Goal: Task Accomplishment & Management: Complete application form

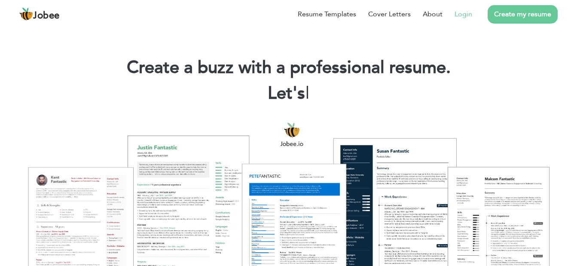
click at [462, 13] on link "Login" at bounding box center [463, 14] width 18 height 10
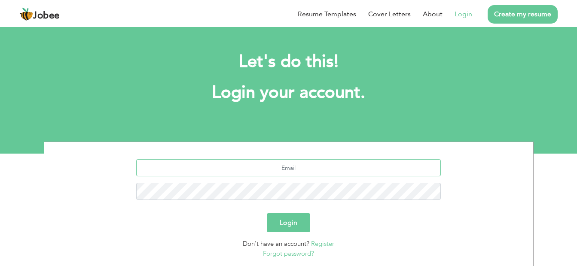
click at [274, 167] on input "text" at bounding box center [288, 167] width 305 height 17
paste input "[EMAIL_ADDRESS][DOMAIN_NAME]"
type input "[EMAIL_ADDRESS][DOMAIN_NAME]"
click at [296, 231] on button "Login" at bounding box center [288, 222] width 43 height 19
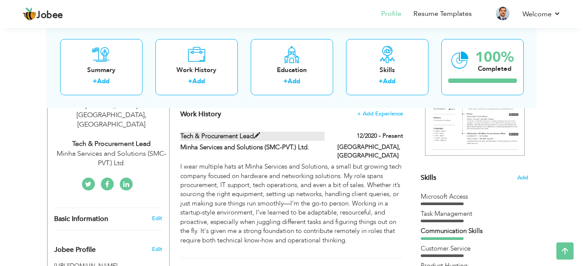
scroll to position [172, 0]
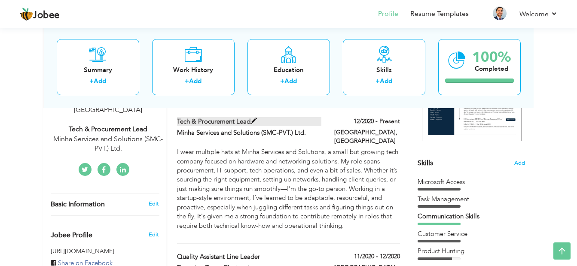
drag, startPoint x: 174, startPoint y: 121, endPoint x: 252, endPoint y: 119, distance: 78.2
click at [252, 119] on div "Tech & Procurement Lead" at bounding box center [249, 122] width 157 height 11
type input "Tech & Procurement Lead"
type input "Minha Services and Solutions (SMC-PVT.) Ltd."
type input "12/2020"
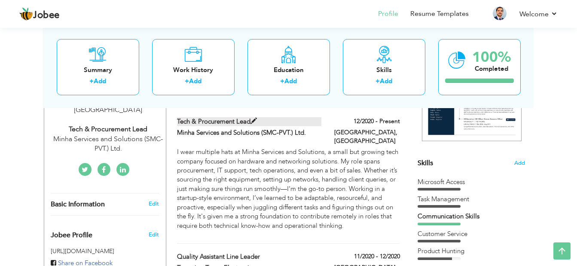
type input "[GEOGRAPHIC_DATA]"
type input "Karachi"
checkbox input "true"
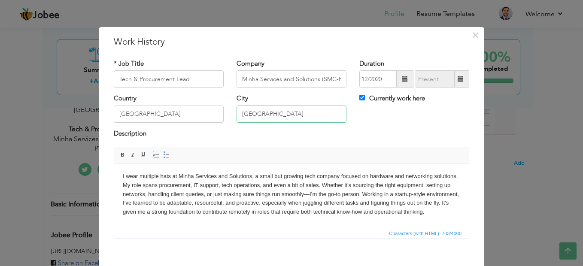
click at [255, 119] on input "Karachi" at bounding box center [292, 114] width 110 height 17
click at [171, 188] on p "I wear multiple hats at Minha Services and Solutions, a small but growing tech …" at bounding box center [292, 194] width 338 height 45
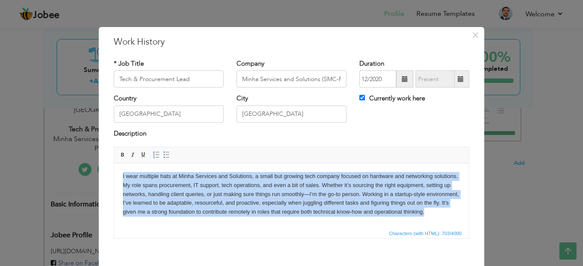
copy p "I wear multiple hats at Minha Services and Solutions, a small but growing tech …"
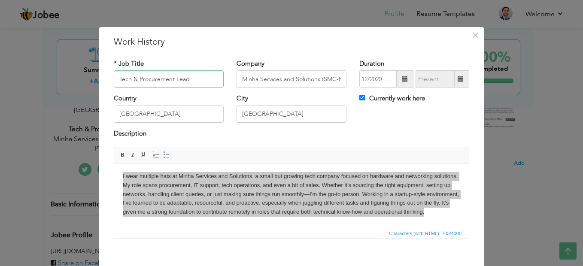
click at [183, 80] on input "Tech & Procurement Lead" at bounding box center [169, 78] width 110 height 17
type input "Senior System Support Engineer"
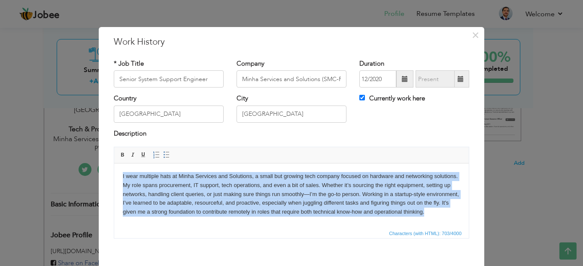
click at [201, 193] on p "I wear multiple hats at Minha Services and Solutions, a small but growing tech …" at bounding box center [292, 194] width 338 height 45
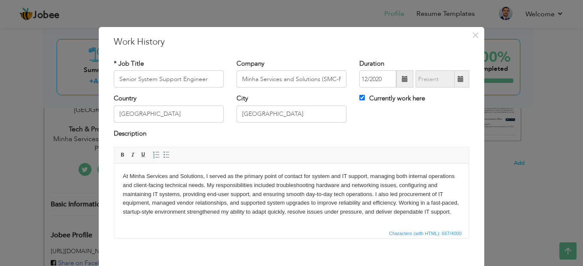
click at [188, 191] on p "At Minha Services and Solutions, I served as the primary point of contact for s…" at bounding box center [292, 194] width 338 height 45
click at [394, 98] on label "Currently work here" at bounding box center [393, 98] width 66 height 9
click at [365, 98] on input "Currently work here" at bounding box center [363, 98] width 6 height 6
checkbox input "false"
click at [447, 78] on input "text" at bounding box center [435, 78] width 39 height 17
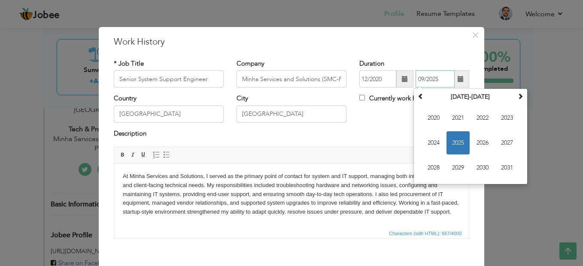
click at [460, 144] on span "2025" at bounding box center [458, 142] width 23 height 23
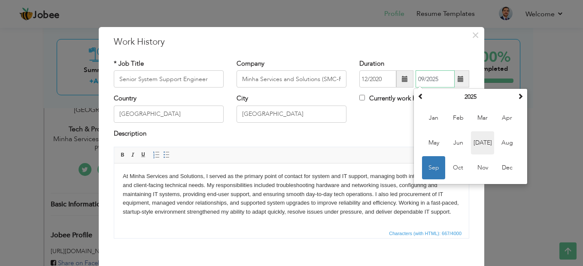
click at [481, 145] on span "Jul" at bounding box center [482, 142] width 23 height 23
type input "07/2025"
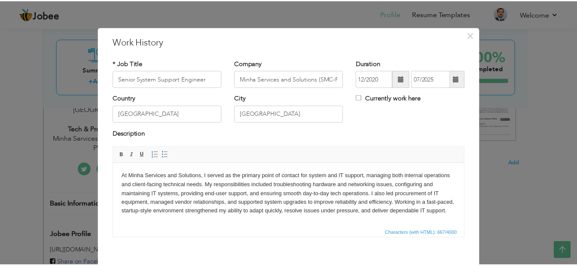
scroll to position [42, 0]
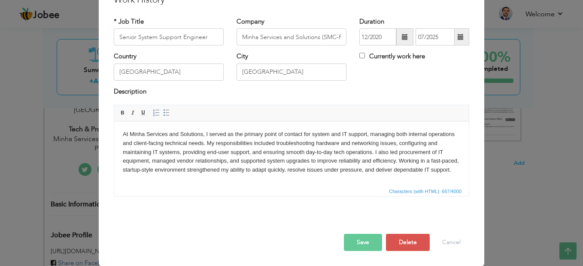
click at [357, 241] on button "Save" at bounding box center [363, 242] width 38 height 17
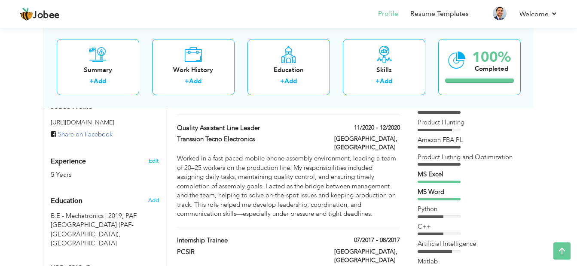
scroll to position [258, 0]
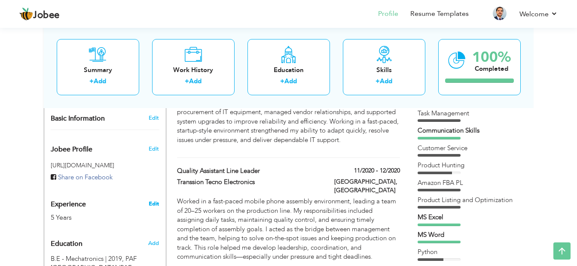
click at [154, 200] on link "Edit" at bounding box center [154, 204] width 10 height 8
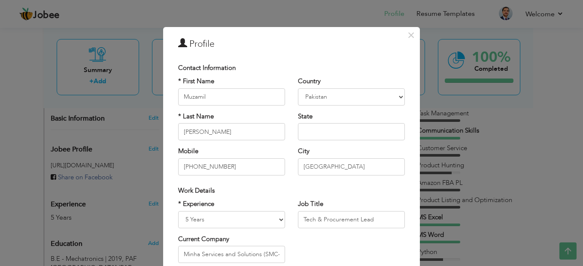
click at [408, 33] on span "×" at bounding box center [411, 34] width 7 height 15
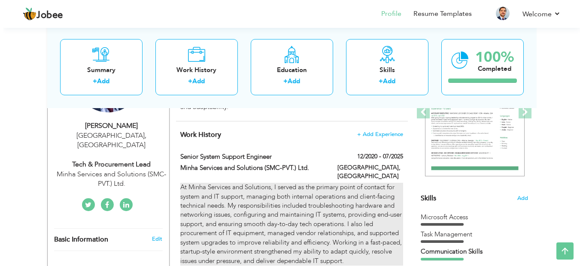
scroll to position [129, 0]
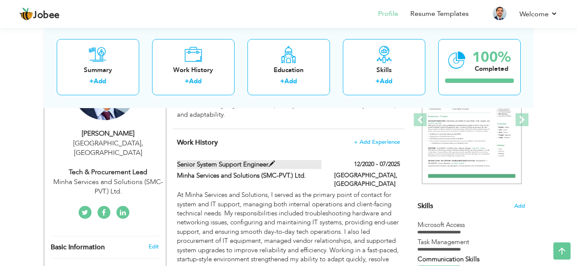
click at [274, 164] on span at bounding box center [271, 164] width 6 height 6
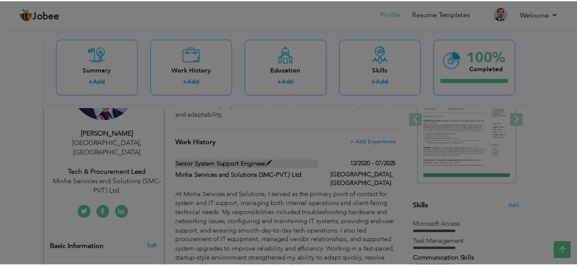
scroll to position [0, 0]
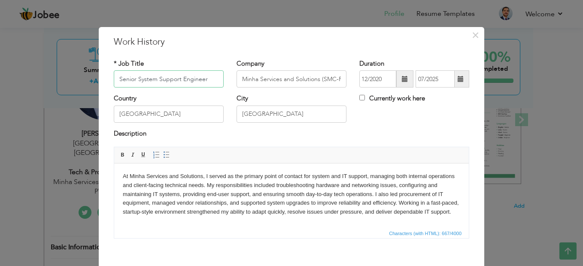
click at [174, 70] on input "Senior System Support Engineer" at bounding box center [169, 78] width 110 height 17
click at [475, 36] on span "×" at bounding box center [475, 34] width 7 height 15
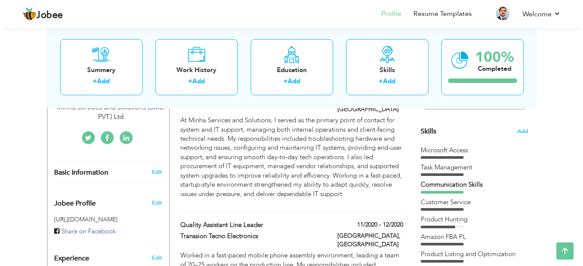
scroll to position [258, 0]
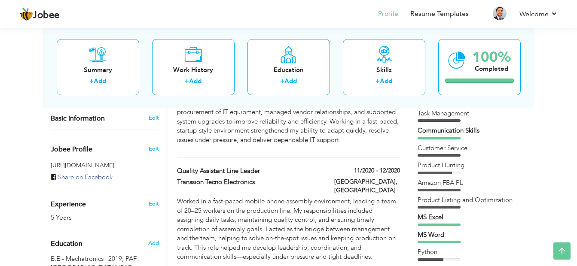
click at [149, 198] on div "Edit" at bounding box center [155, 202] width 20 height 21
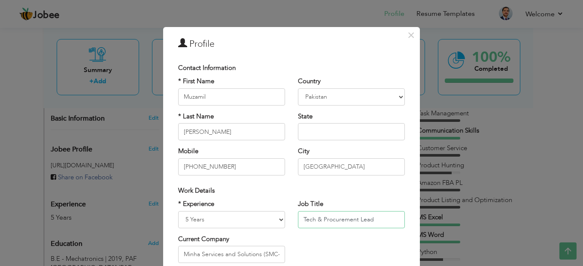
click at [330, 222] on input "Tech & Procurement Lead" at bounding box center [351, 219] width 107 height 17
paste input "Senior System Support Engineer"
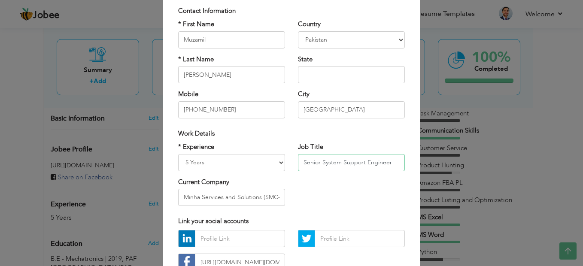
scroll to position [86, 0]
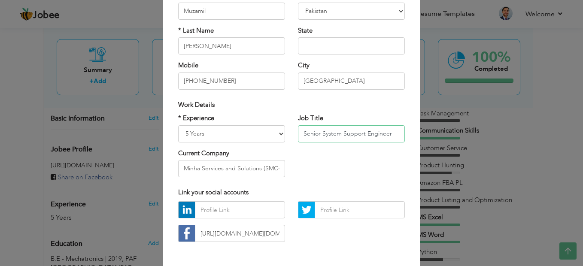
type input "Senior System Support Engineer"
click at [224, 135] on select "Entry Level Less than 1 Year 1 Year 2 Years 3 Years 4 Years 5 Years 6 Years 7 Y…" at bounding box center [231, 133] width 107 height 17
click at [178, 125] on select "Entry Level Less than 1 Year 1 Year 2 Years 3 Years 4 Years 5 Years 6 Years 7 Y…" at bounding box center [231, 133] width 107 height 17
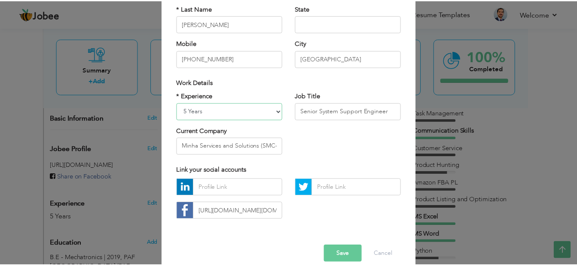
scroll to position [120, 0]
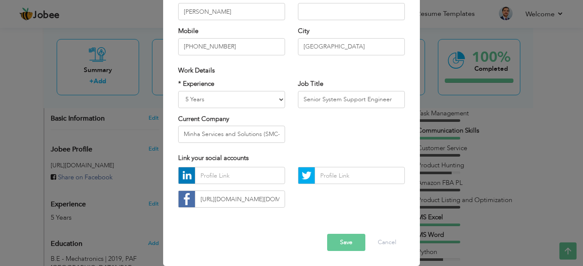
click at [353, 239] on button "Save" at bounding box center [346, 242] width 38 height 17
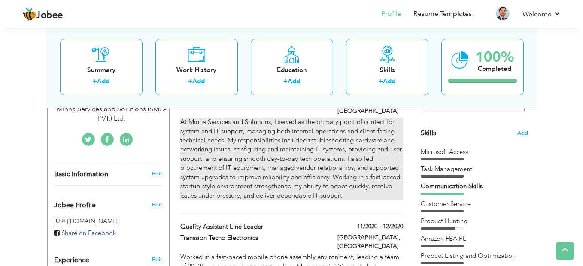
scroll to position [182, 0]
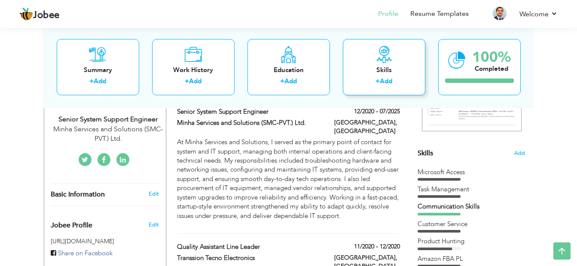
click at [387, 82] on link "Add" at bounding box center [386, 81] width 12 height 9
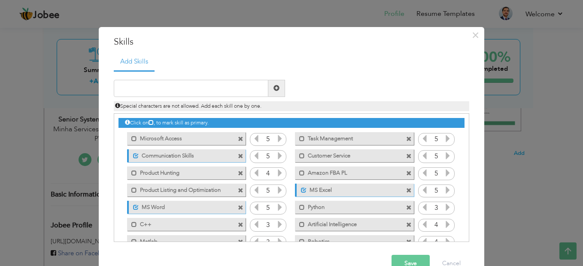
click at [238, 173] on span at bounding box center [241, 174] width 6 height 6
click at [238, 172] on span at bounding box center [241, 174] width 6 height 6
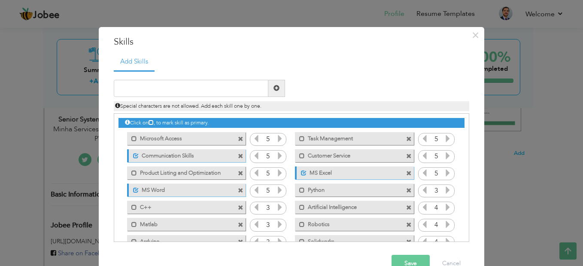
click at [238, 172] on span at bounding box center [241, 174] width 6 height 6
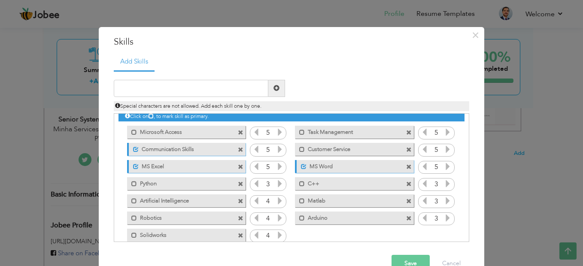
scroll to position [0, 0]
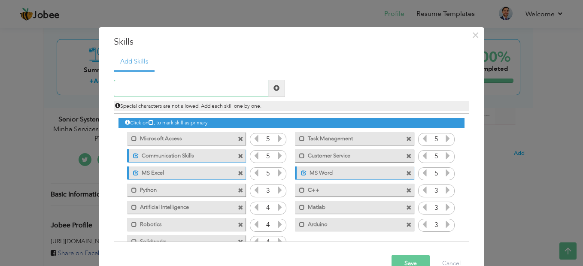
click at [150, 85] on input "text" at bounding box center [191, 88] width 155 height 17
type input "Windows"
click at [278, 87] on span at bounding box center [276, 88] width 17 height 17
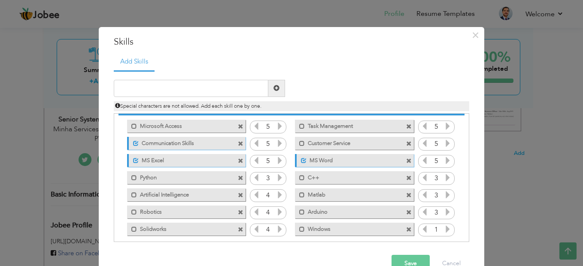
scroll to position [19, 0]
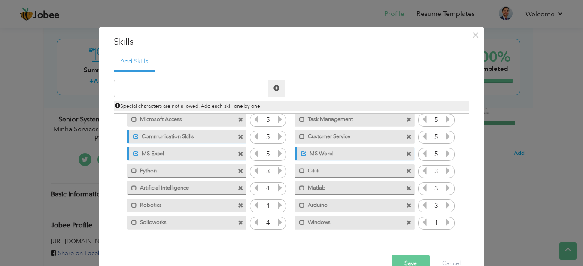
click at [406, 223] on span at bounding box center [409, 223] width 6 height 6
click at [161, 80] on input "text" at bounding box center [191, 88] width 155 height 17
type input "a"
type input "I"
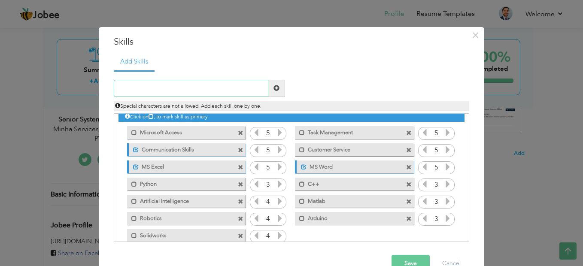
scroll to position [0, 0]
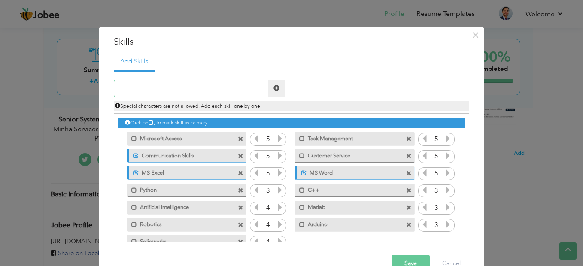
click at [218, 88] on input "text" at bounding box center [191, 88] width 155 height 17
type input "a"
type input "support"
click at [270, 80] on span at bounding box center [276, 88] width 17 height 17
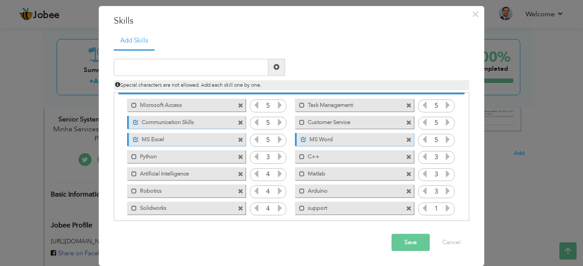
scroll to position [19, 0]
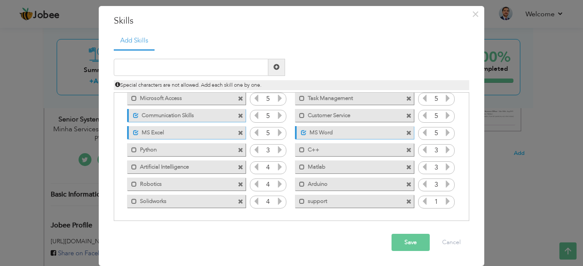
click at [406, 201] on span at bounding box center [409, 202] width 6 height 6
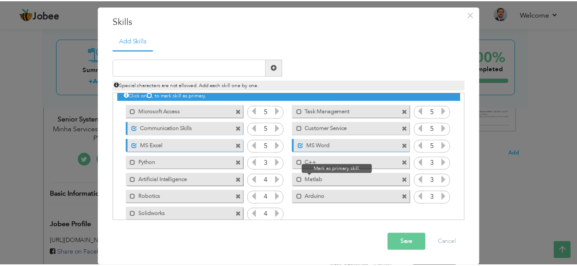
scroll to position [0, 0]
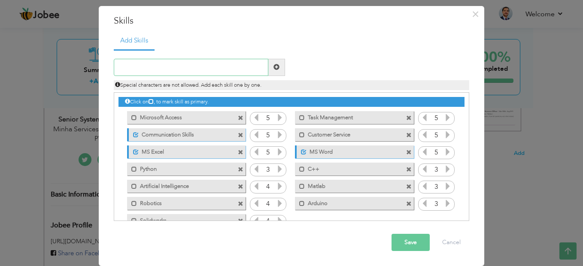
click at [149, 70] on input "text" at bounding box center [191, 67] width 155 height 17
click at [450, 243] on button "Cancel" at bounding box center [452, 242] width 36 height 17
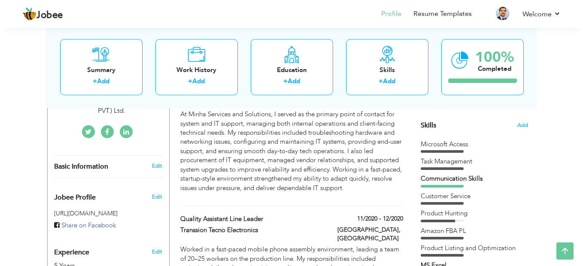
scroll to position [225, 0]
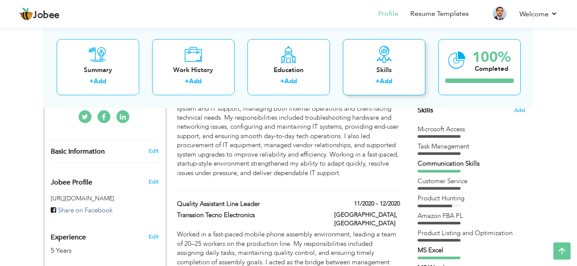
click at [412, 62] on div "Skills + Add" at bounding box center [384, 67] width 82 height 56
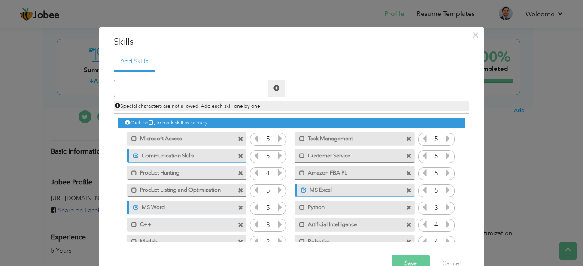
scroll to position [37, 0]
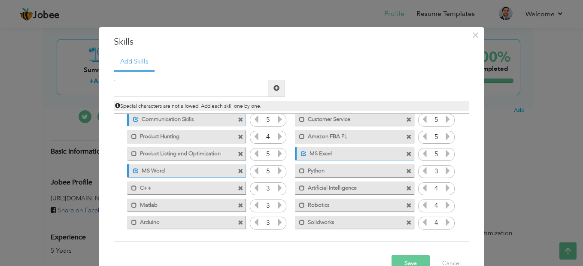
click at [238, 136] on span at bounding box center [241, 137] width 6 height 6
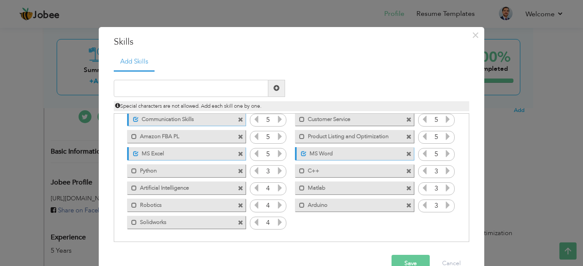
click at [238, 136] on span at bounding box center [241, 137] width 6 height 6
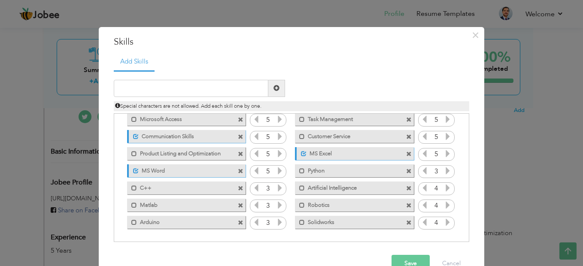
scroll to position [19, 0]
click at [238, 152] on span at bounding box center [241, 155] width 6 height 6
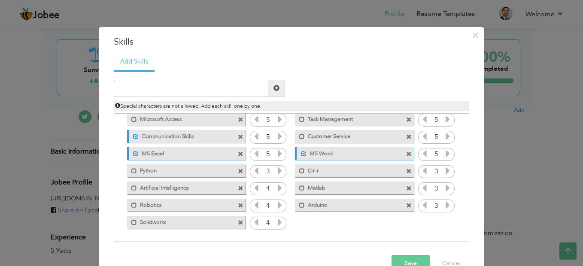
click at [411, 260] on button "Save" at bounding box center [411, 263] width 38 height 17
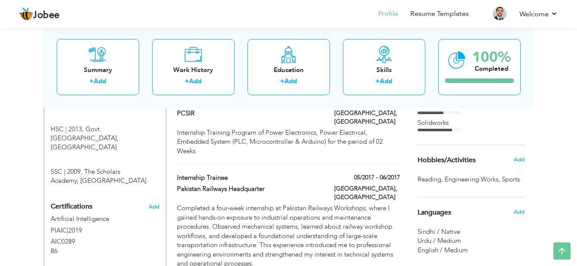
scroll to position [525, 0]
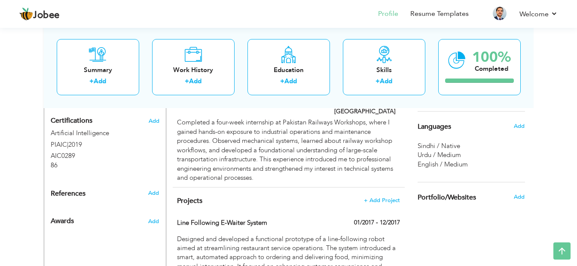
click at [522, 131] on div "Add" at bounding box center [521, 126] width 20 height 16
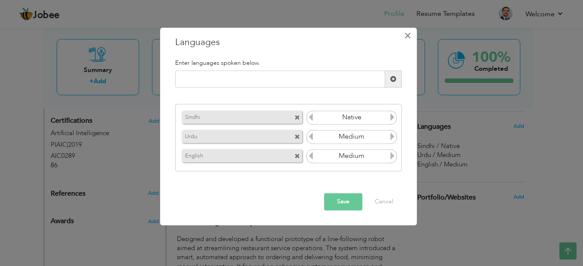
click at [412, 34] on span "×" at bounding box center [407, 35] width 7 height 15
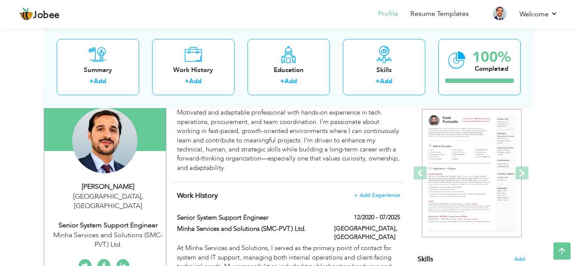
scroll to position [0, 0]
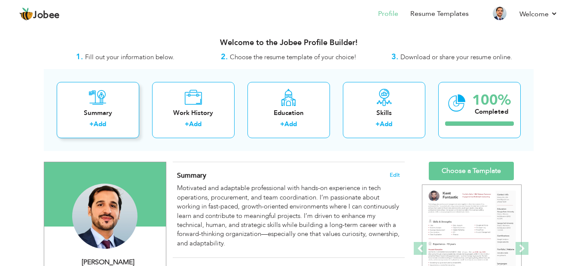
click at [110, 107] on div "Summary + Add" at bounding box center [98, 110] width 82 height 56
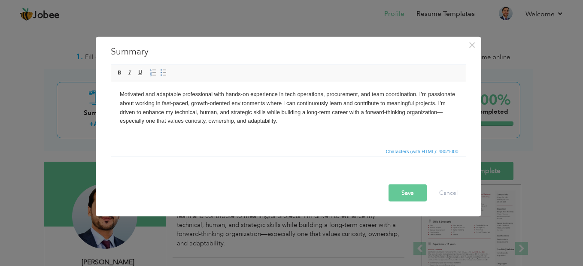
click at [417, 192] on button "Save" at bounding box center [408, 193] width 38 height 17
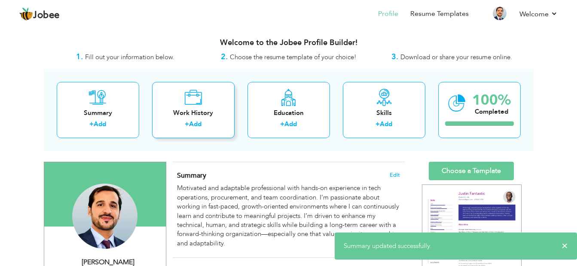
click at [208, 104] on div "Work History + Add" at bounding box center [193, 110] width 82 height 56
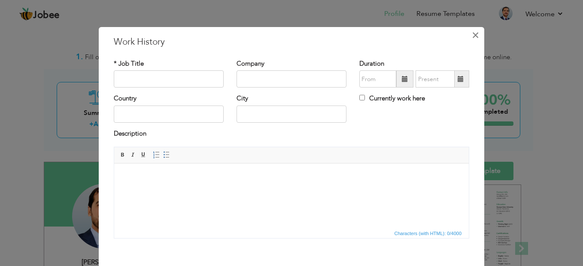
click at [472, 28] on span "×" at bounding box center [475, 34] width 7 height 15
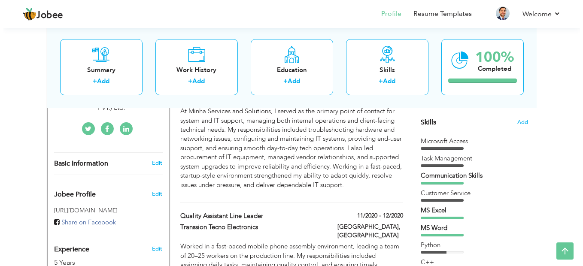
scroll to position [172, 0]
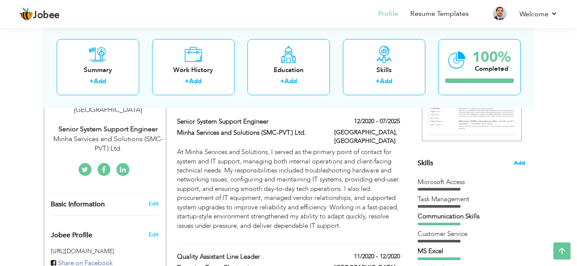
click at [524, 159] on span "Add" at bounding box center [519, 163] width 11 height 8
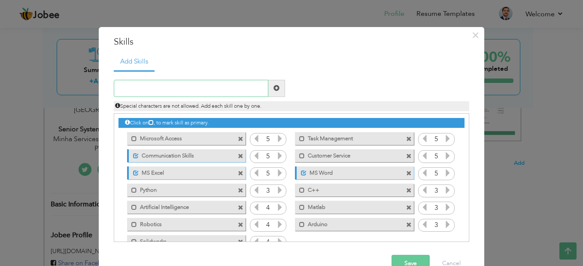
click at [160, 82] on input "text" at bounding box center [191, 88] width 155 height 17
type input "M"
type input "Windows"
type input "assdas"
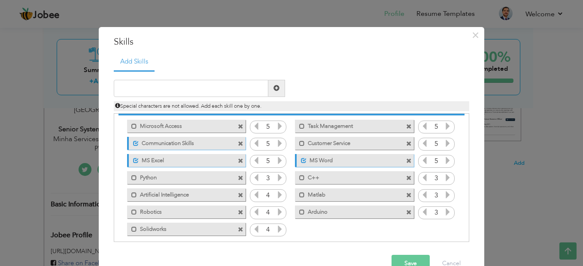
scroll to position [19, 0]
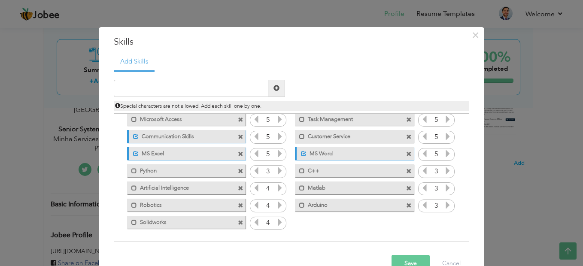
drag, startPoint x: 113, startPoint y: 136, endPoint x: 396, endPoint y: 225, distance: 296.8
click at [395, 222] on div "Click on , to mark skill as primary." at bounding box center [292, 177] width 356 height 129
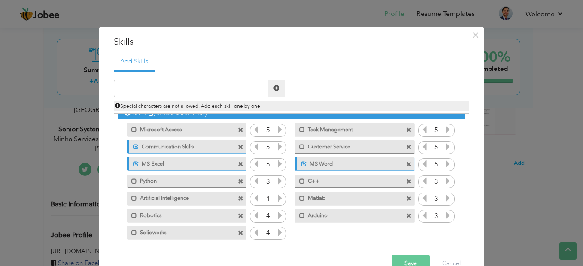
scroll to position [0, 0]
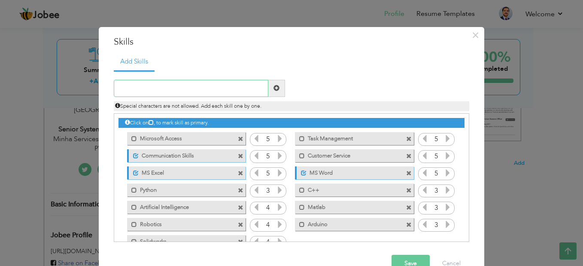
click at [150, 84] on input "text" at bounding box center [191, 88] width 155 height 17
paste input "Hardware Troubleshooting Software Installation &"
type input "Hardware Troubleshooting Software Installation &"
click at [274, 91] on span at bounding box center [277, 88] width 6 height 6
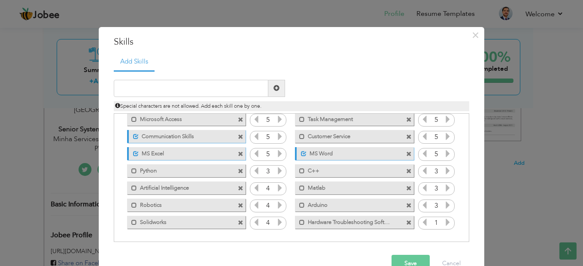
click at [406, 221] on span at bounding box center [409, 223] width 6 height 6
click at [159, 88] on input "text" at bounding box center [191, 88] width 155 height 17
paste input "Hardware Troubleshooting"
type input "Hardware Troubleshooting"
drag, startPoint x: 272, startPoint y: 86, endPoint x: 286, endPoint y: 107, distance: 25.1
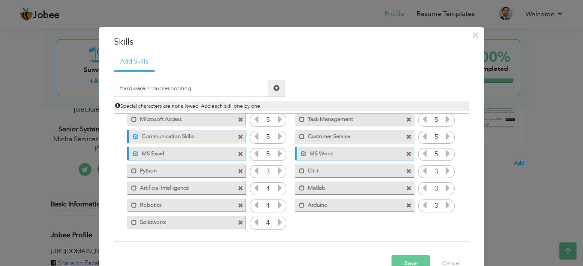
click at [274, 86] on span at bounding box center [277, 88] width 6 height 6
click at [445, 222] on icon at bounding box center [448, 223] width 8 height 8
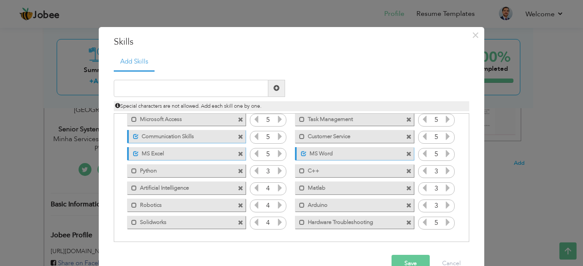
drag, startPoint x: 360, startPoint y: 219, endPoint x: 332, endPoint y: 219, distance: 27.5
click at [332, 219] on label "Hardware Troubleshooting" at bounding box center [348, 221] width 87 height 11
drag, startPoint x: 331, startPoint y: 221, endPoint x: 302, endPoint y: 222, distance: 28.8
click at [302, 222] on div "Unmark as primary skill. Hardware Troubleshooting" at bounding box center [354, 222] width 119 height 13
drag, startPoint x: 317, startPoint y: 221, endPoint x: 174, endPoint y: 122, distance: 174.8
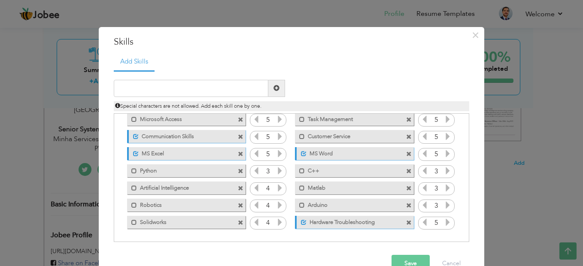
click at [174, 122] on div "Click on , to mark skill as primary. Mark as primary skill. Microsoft Access 5 …" at bounding box center [292, 163] width 346 height 137
drag, startPoint x: 152, startPoint y: 122, endPoint x: 240, endPoint y: 214, distance: 127.3
click at [238, 212] on div "Click on , to mark skill as primary. Mark as primary skill. Microsoft Access 5 …" at bounding box center [292, 163] width 346 height 137
click at [208, 86] on input "text" at bounding box center [191, 88] width 155 height 17
paste input "Software Installation & Configuration"
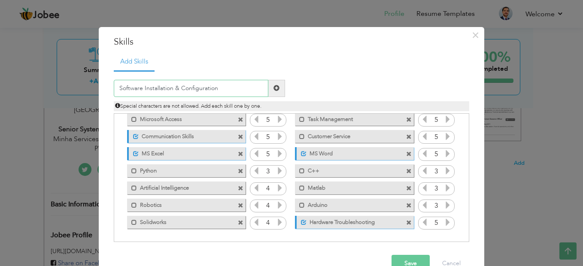
type input "Software Installation & Configuration"
click at [280, 89] on span at bounding box center [276, 88] width 17 height 17
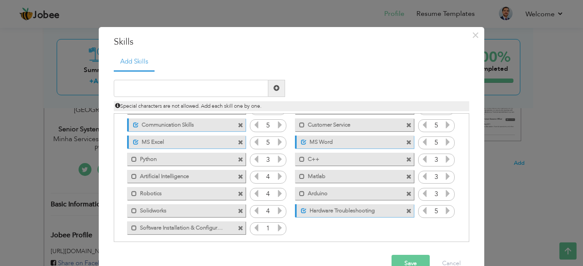
scroll to position [37, 0]
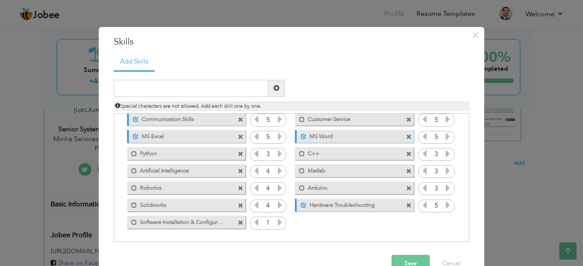
click at [276, 219] on icon at bounding box center [280, 223] width 8 height 8
click at [140, 221] on label "Software Installation & Configuration" at bounding box center [180, 221] width 87 height 11
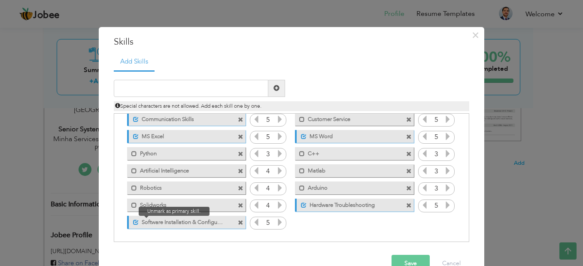
click at [129, 221] on span at bounding box center [134, 220] width 10 height 9
click at [132, 222] on span at bounding box center [134, 223] width 6 height 6
click at [164, 91] on input "text" at bounding box center [191, 88] width 155 height 17
paste input "Network Troubleshooting"
type input "Network Troubleshooting"
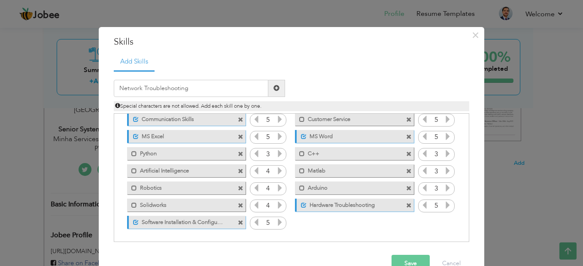
click at [274, 88] on span at bounding box center [277, 88] width 6 height 6
click at [444, 221] on icon at bounding box center [448, 223] width 8 height 8
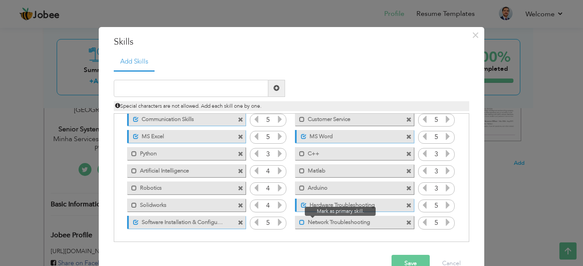
click at [299, 221] on span at bounding box center [302, 223] width 6 height 6
click at [421, 225] on icon at bounding box center [425, 223] width 8 height 8
click at [153, 88] on input "text" at bounding box center [191, 88] width 155 height 17
paste input "Printer & Peripheral Setup"
type input "Printer & Peripheral Setup"
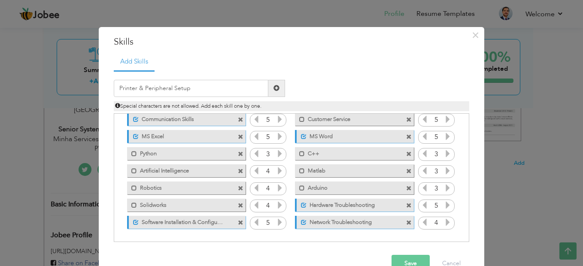
click at [274, 86] on span at bounding box center [277, 88] width 6 height 6
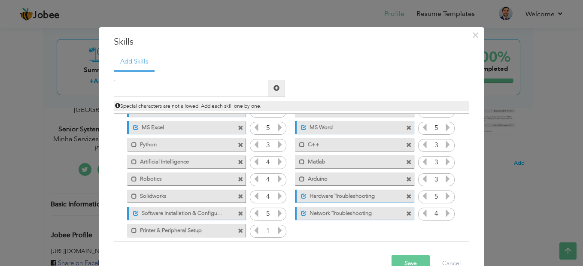
scroll to position [54, 0]
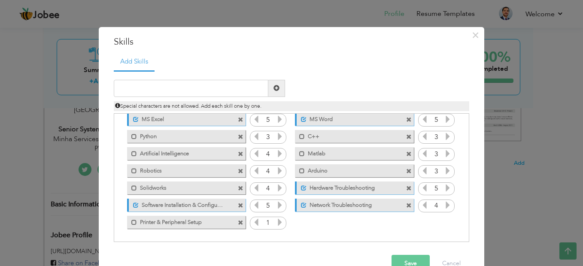
click at [276, 223] on icon at bounding box center [280, 223] width 8 height 8
click at [280, 220] on div "1" at bounding box center [268, 223] width 37 height 13
click at [276, 223] on icon at bounding box center [280, 223] width 8 height 8
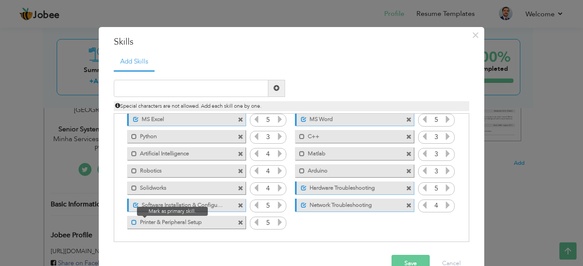
click at [132, 222] on span at bounding box center [134, 223] width 6 height 6
click at [277, 221] on icon at bounding box center [280, 223] width 8 height 8
click at [196, 90] on input "text" at bounding box center [191, 88] width 155 height 17
paste input "Remote Desktop Support"
type input "Remote Desktop Support"
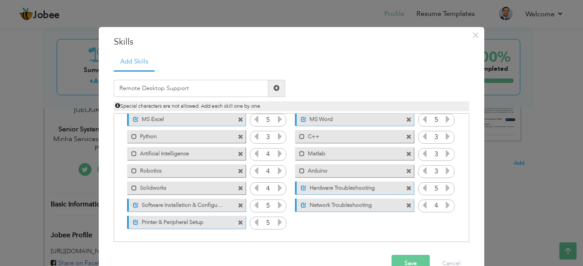
click at [270, 83] on span at bounding box center [276, 88] width 17 height 17
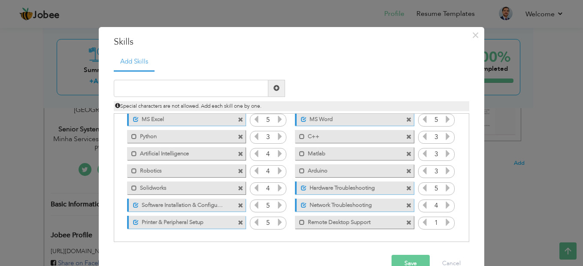
click at [444, 223] on icon at bounding box center [448, 223] width 8 height 8
click at [311, 224] on label "Remote Desktop Support" at bounding box center [348, 221] width 87 height 11
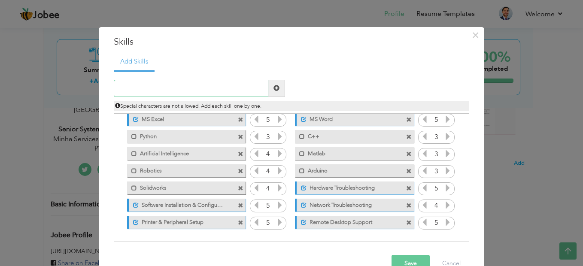
click at [157, 80] on input "text" at bounding box center [191, 88] width 155 height 17
paste input "Basic Network Security"
type input "Basic Network Security"
click at [275, 88] on span at bounding box center [277, 88] width 6 height 6
click at [276, 240] on icon at bounding box center [280, 240] width 8 height 8
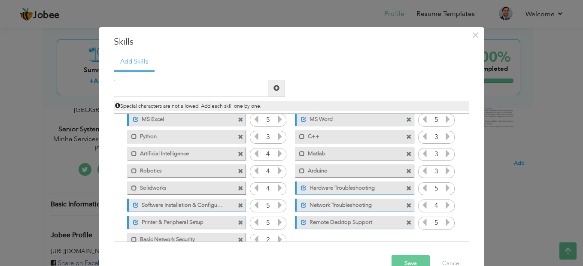
click at [276, 240] on icon at bounding box center [280, 240] width 8 height 8
click at [137, 238] on label "Basic Network Security" at bounding box center [180, 238] width 87 height 11
click at [183, 94] on input "text" at bounding box center [191, 88] width 155 height 17
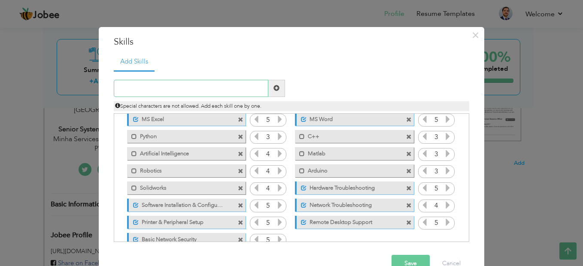
paste input "Switches & Routers Configuration"
type input "Switches & Routers Configuration"
click at [274, 89] on span at bounding box center [277, 88] width 6 height 6
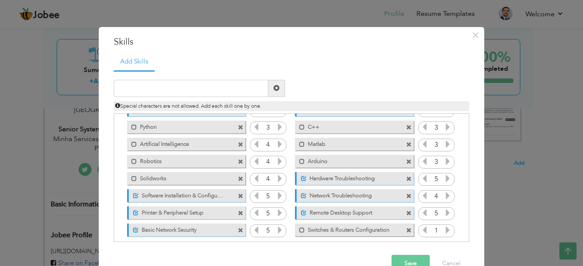
scroll to position [71, 0]
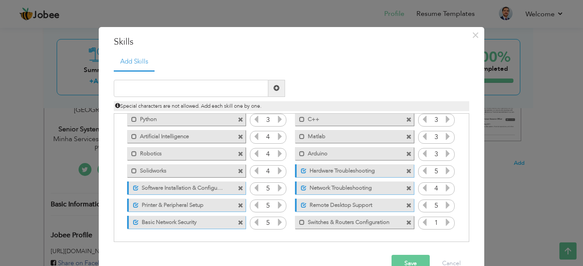
click at [444, 223] on icon at bounding box center [448, 223] width 8 height 8
click at [295, 222] on span at bounding box center [300, 220] width 10 height 9
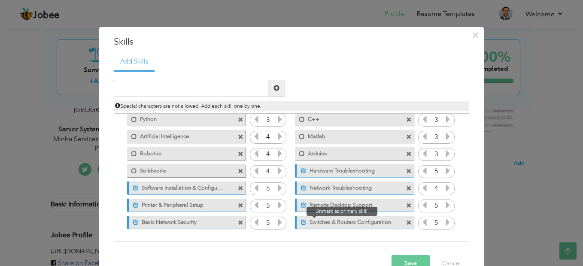
click at [301, 220] on span at bounding box center [304, 223] width 6 height 6
click at [305, 223] on label "Switches & Routers Configuration" at bounding box center [348, 221] width 87 height 11
click at [421, 226] on icon at bounding box center [425, 223] width 8 height 8
click at [159, 85] on input "text" at bounding box center [191, 88] width 155 height 17
paste input "Backup & Recovery Solutions"
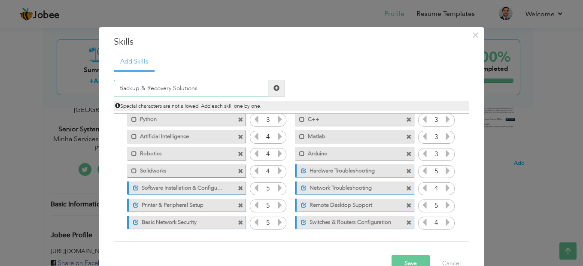
type input "Backup & Recovery Solutions"
click at [269, 90] on span at bounding box center [276, 88] width 17 height 17
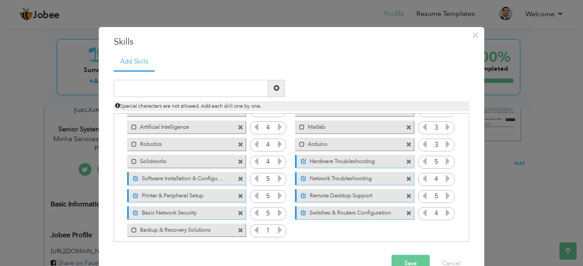
scroll to position [88, 0]
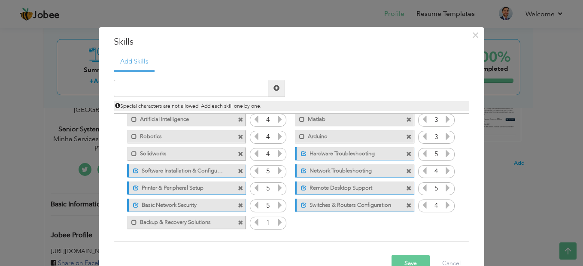
click at [276, 222] on icon at bounding box center [280, 223] width 8 height 8
click at [139, 223] on label "Backup & Recovery Solutions" at bounding box center [180, 221] width 87 height 11
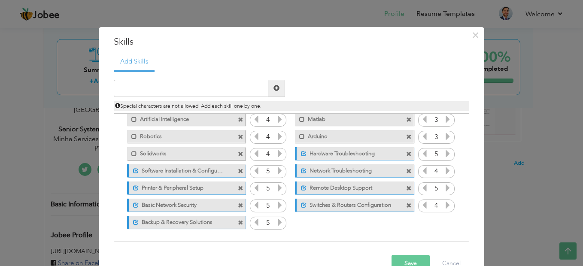
click at [260, 223] on input "1" at bounding box center [268, 223] width 16 height 12
click at [253, 223] on icon at bounding box center [257, 223] width 8 height 8
click at [149, 89] on input "text" at bounding box center [191, 88] width 155 height 17
paste input "Problem Solving"
type input "Problem Solving"
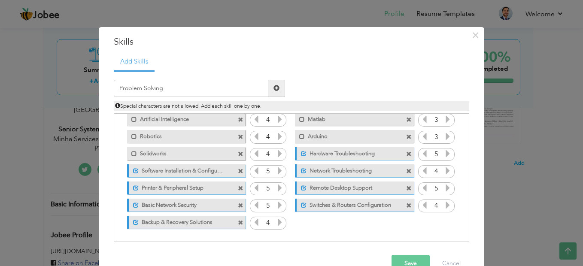
click at [274, 91] on span at bounding box center [277, 88] width 6 height 6
click at [445, 223] on icon at bounding box center [448, 223] width 8 height 8
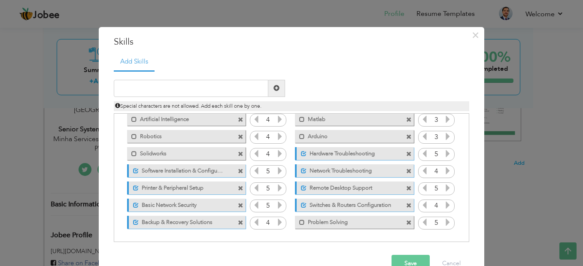
click at [305, 222] on label "Problem Solving" at bounding box center [348, 221] width 87 height 11
click at [415, 262] on button "Save" at bounding box center [411, 263] width 38 height 17
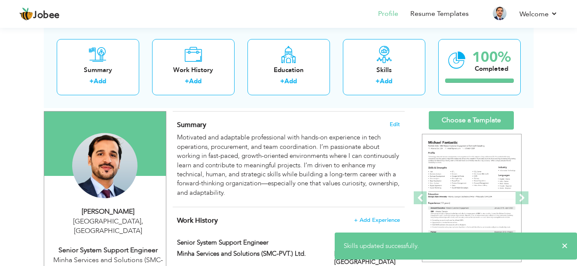
scroll to position [0, 0]
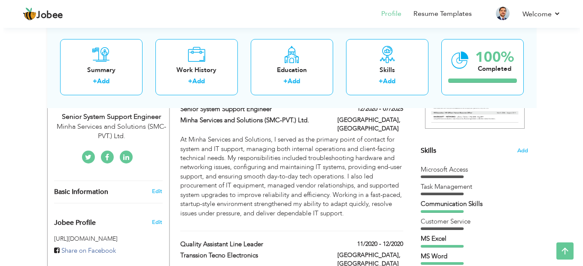
scroll to position [172, 0]
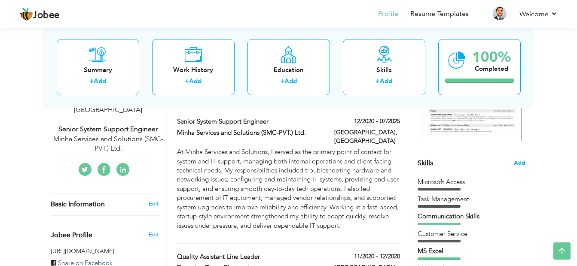
click at [524, 162] on span "Add" at bounding box center [519, 163] width 11 height 8
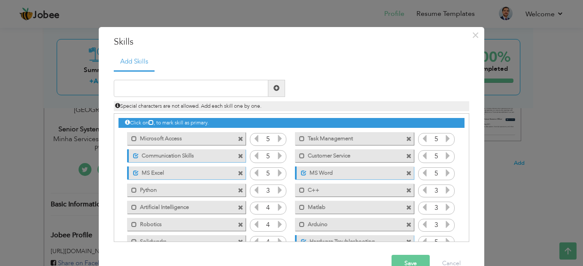
drag, startPoint x: 200, startPoint y: 140, endPoint x: 192, endPoint y: 165, distance: 25.8
click at [192, 165] on div "Click on , to mark skill as primary. Mark as primary skill. Microsoft Access 5 …" at bounding box center [292, 216] width 346 height 205
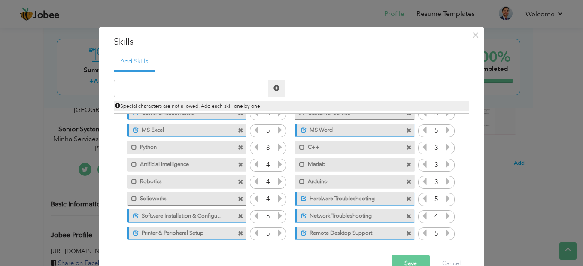
drag, startPoint x: 266, startPoint y: 200, endPoint x: 331, endPoint y: 222, distance: 68.6
click at [331, 222] on div "Click on , to mark skill as primary. Mark as primary skill. Microsoft Access 5 …" at bounding box center [292, 173] width 346 height 205
drag, startPoint x: 326, startPoint y: 200, endPoint x: 331, endPoint y: 226, distance: 27.0
click at [331, 226] on div "Click on , to mark skill as primary. Mark as primary skill. Microsoft Access 5 …" at bounding box center [292, 173] width 346 height 205
drag, startPoint x: 335, startPoint y: 216, endPoint x: 332, endPoint y: 143, distance: 73.1
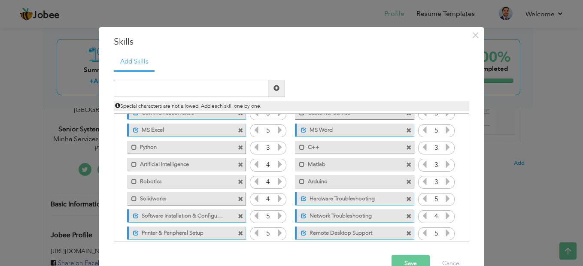
click at [332, 143] on div "Click on , to mark skill as primary. Mark as primary skill. Microsoft Access 5 …" at bounding box center [292, 173] width 346 height 205
click at [333, 151] on label "C++" at bounding box center [348, 146] width 87 height 11
drag, startPoint x: 345, startPoint y: 151, endPoint x: 290, endPoint y: 147, distance: 54.7
click at [290, 147] on div "Unmark as primary skill. C++" at bounding box center [352, 147] width 131 height 17
click at [325, 147] on label "C++" at bounding box center [349, 146] width 85 height 11
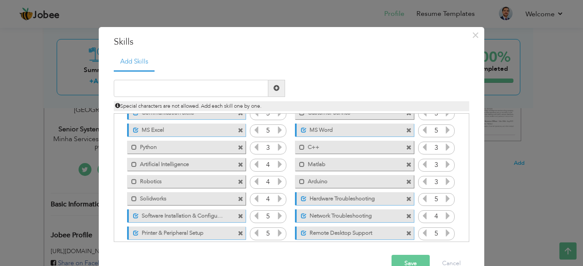
drag, startPoint x: 313, startPoint y: 162, endPoint x: 253, endPoint y: 166, distance: 60.7
click at [253, 166] on div "Click on , to mark skill as primary. Mark as primary skill. Microsoft Access 5 …" at bounding box center [292, 173] width 346 height 205
drag, startPoint x: 166, startPoint y: 149, endPoint x: 342, endPoint y: 163, distance: 176.3
click at [344, 171] on div "Click on , to mark skill as primary. Mark as primary skill. Microsoft Access 5 …" at bounding box center [292, 173] width 346 height 205
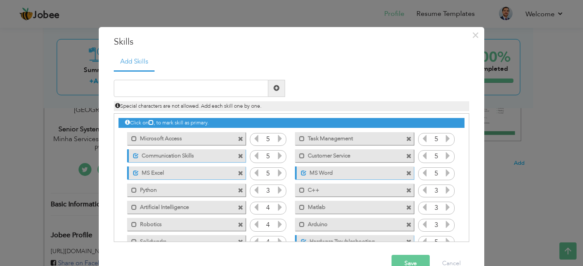
drag, startPoint x: 157, startPoint y: 143, endPoint x: 282, endPoint y: 145, distance: 124.6
click at [282, 145] on div "Click on , to mark skill as primary. Mark as primary skill. Microsoft Access 5 …" at bounding box center [292, 216] width 346 height 205
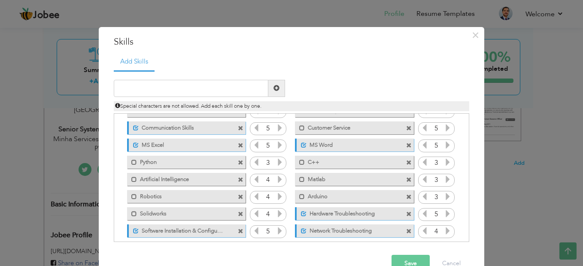
scroll to position [43, 0]
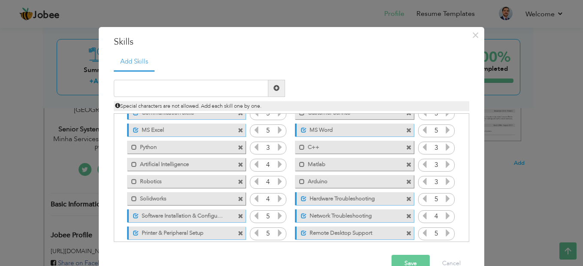
click at [406, 164] on span at bounding box center [409, 165] width 6 height 6
click at [238, 147] on span at bounding box center [241, 148] width 6 height 6
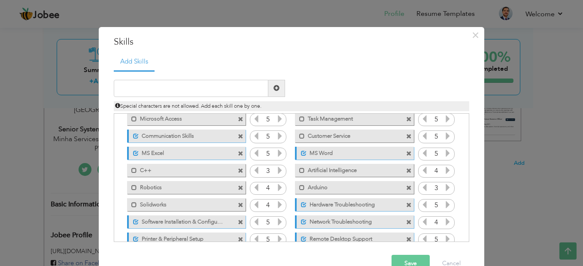
scroll to position [0, 0]
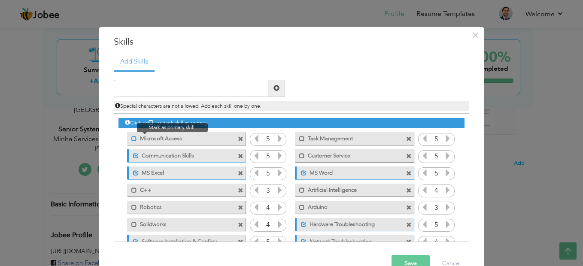
click at [131, 138] on span at bounding box center [134, 139] width 6 height 6
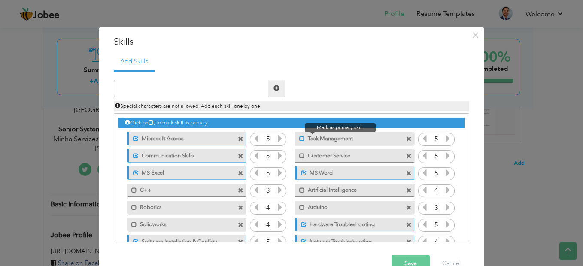
click at [299, 138] on span at bounding box center [302, 139] width 6 height 6
click at [305, 158] on label "Customer Service" at bounding box center [348, 154] width 87 height 11
click at [406, 155] on span at bounding box center [409, 157] width 6 height 6
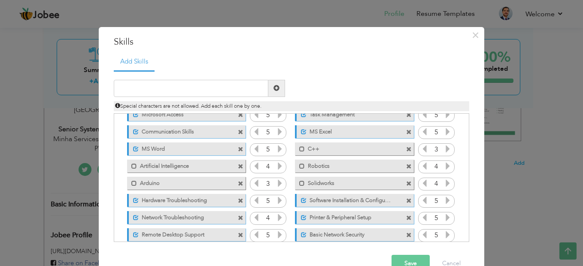
scroll to position [43, 0]
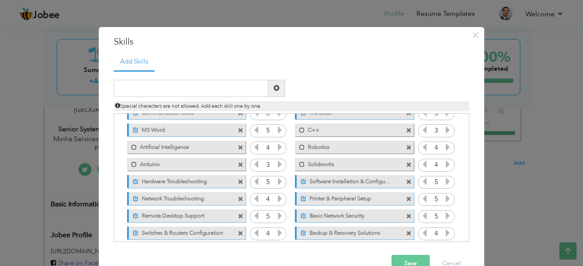
click at [406, 263] on button "Save" at bounding box center [411, 263] width 38 height 17
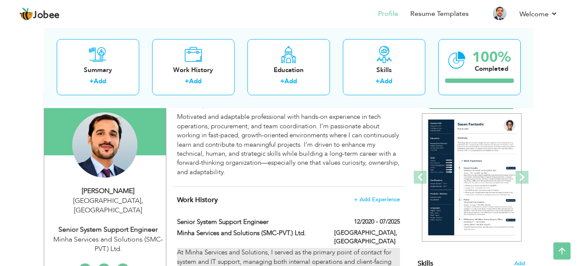
scroll to position [0, 0]
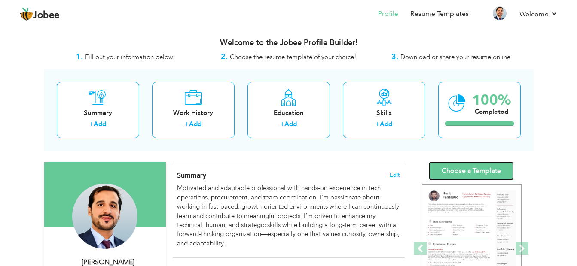
click at [477, 174] on link "Choose a Template" at bounding box center [471, 171] width 85 height 18
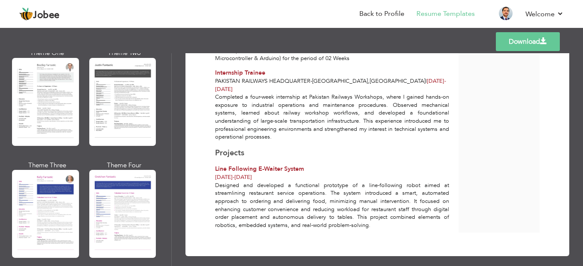
scroll to position [1074, 0]
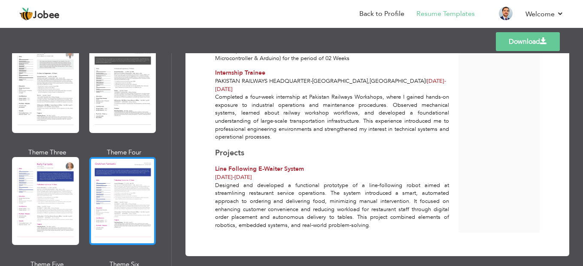
click at [99, 165] on div at bounding box center [122, 201] width 67 height 88
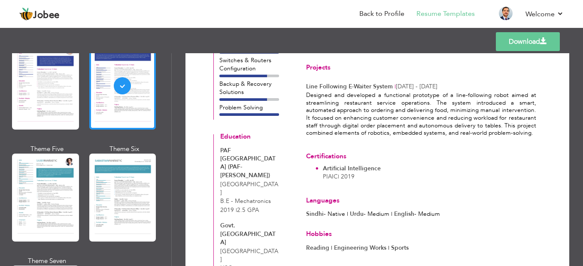
scroll to position [1203, 0]
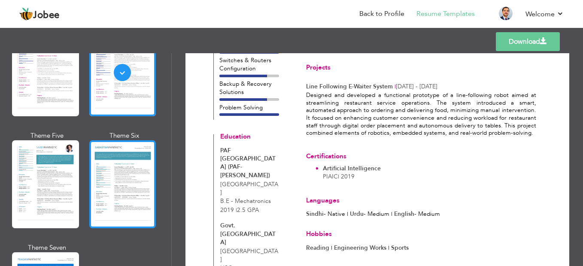
click at [126, 171] on div at bounding box center [122, 184] width 67 height 88
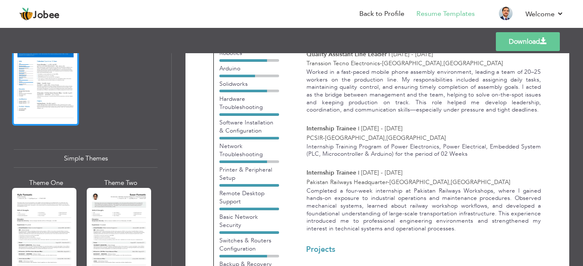
scroll to position [1538, 0]
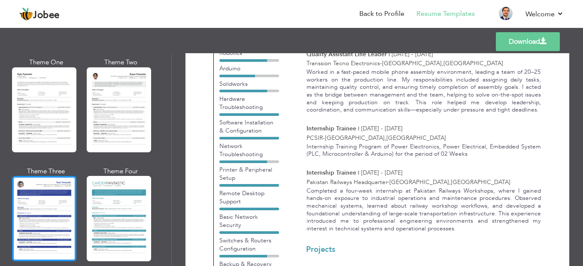
click at [61, 193] on div at bounding box center [44, 218] width 64 height 85
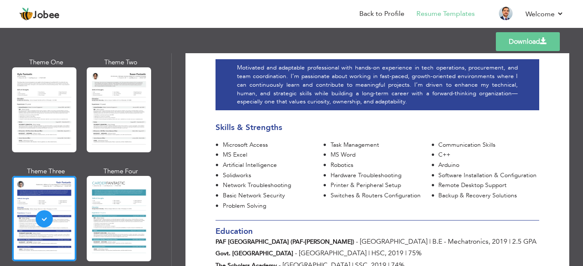
scroll to position [0, 0]
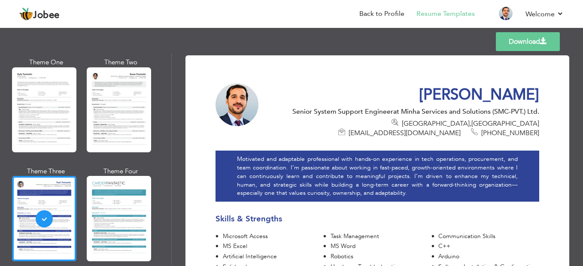
click at [540, 42] on span at bounding box center [543, 41] width 7 height 7
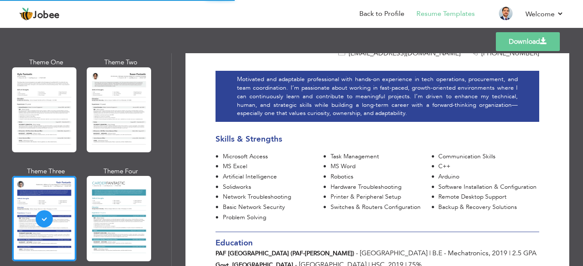
scroll to position [86, 0]
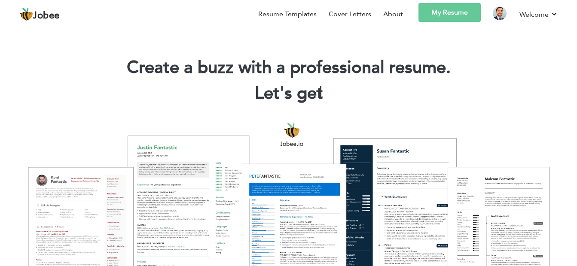
click at [451, 18] on link "My Resume" at bounding box center [449, 12] width 62 height 19
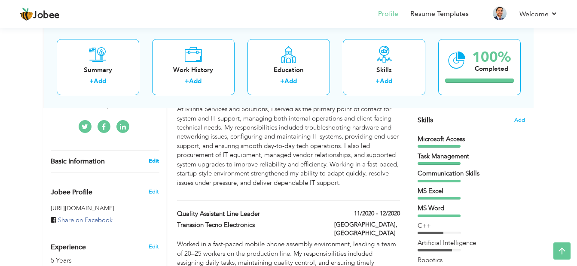
click at [152, 157] on link "Edit" at bounding box center [154, 161] width 10 height 8
type input "Muzamil"
type input "[PERSON_NAME]"
type input "[PHONE_NUMBER]"
select select "number:166"
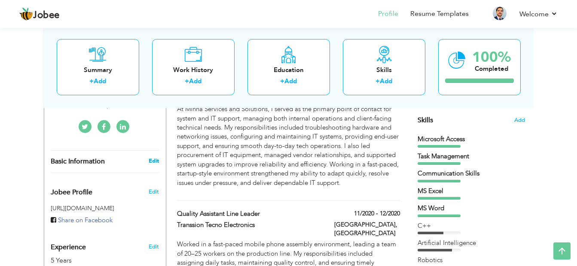
type input "[GEOGRAPHIC_DATA]"
select select "number:7"
type input "Minha Services and Solutions (SMC-PVT.) Ltd."
type input "Senior System Support Engineer"
type input "[URL][DOMAIN_NAME][DOMAIN_NAME]"
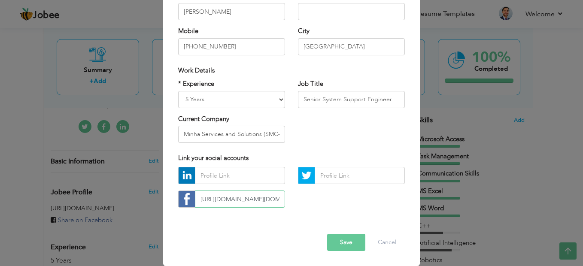
scroll to position [0, 25]
drag, startPoint x: 268, startPoint y: 198, endPoint x: 311, endPoint y: 198, distance: 43.0
click at [311, 198] on div "[URL][DOMAIN_NAME][DOMAIN_NAME]" at bounding box center [292, 190] width 240 height 47
click at [270, 198] on input "[URL][DOMAIN_NAME][DOMAIN_NAME]" at bounding box center [240, 199] width 90 height 17
click at [241, 198] on input "[URL][DOMAIN_NAME][DOMAIN_NAME]" at bounding box center [240, 199] width 90 height 17
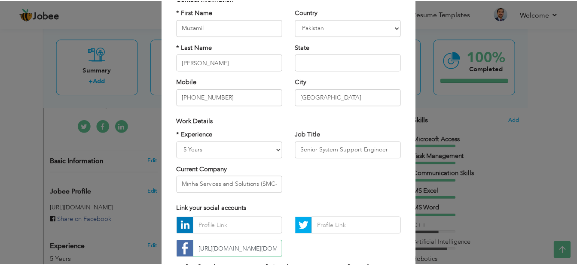
scroll to position [0, 0]
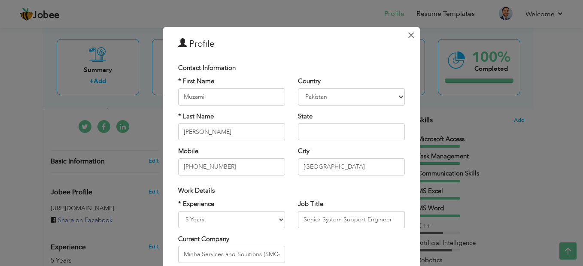
click at [409, 38] on span "×" at bounding box center [411, 34] width 7 height 15
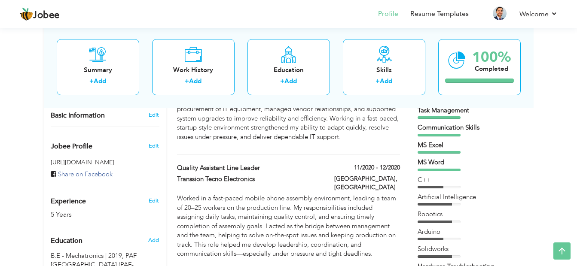
scroll to position [258, 0]
